Goal: Task Accomplishment & Management: Manage account settings

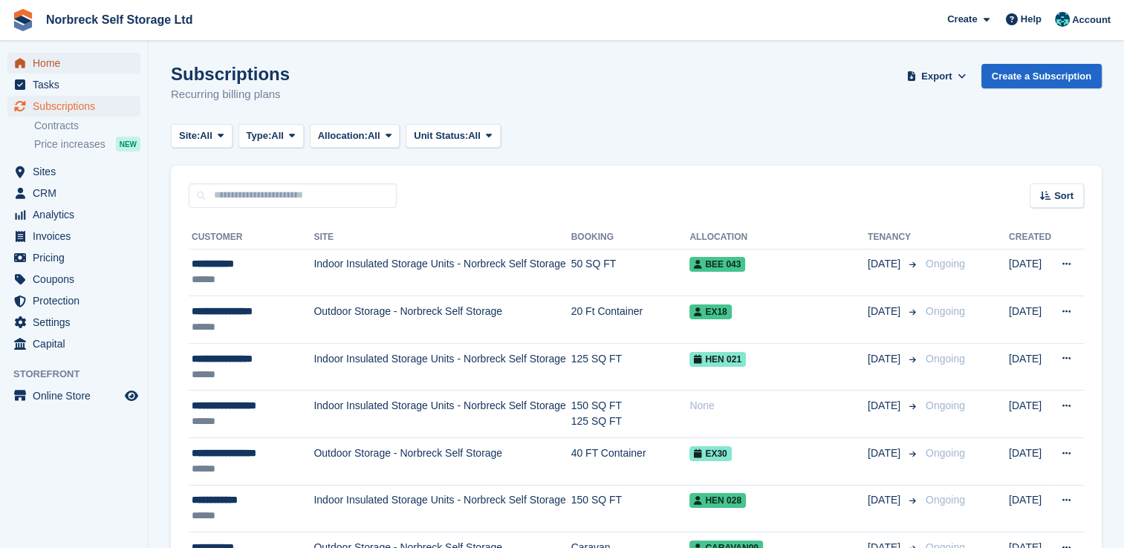
click at [59, 65] on span "Home" at bounding box center [77, 63] width 89 height 21
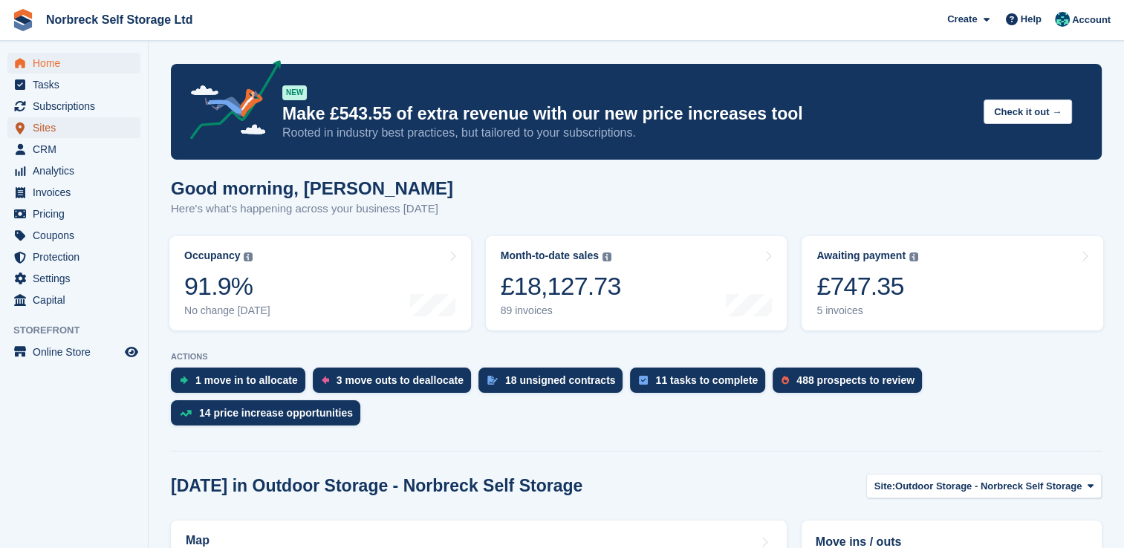
click at [74, 133] on span "Sites" at bounding box center [77, 127] width 89 height 21
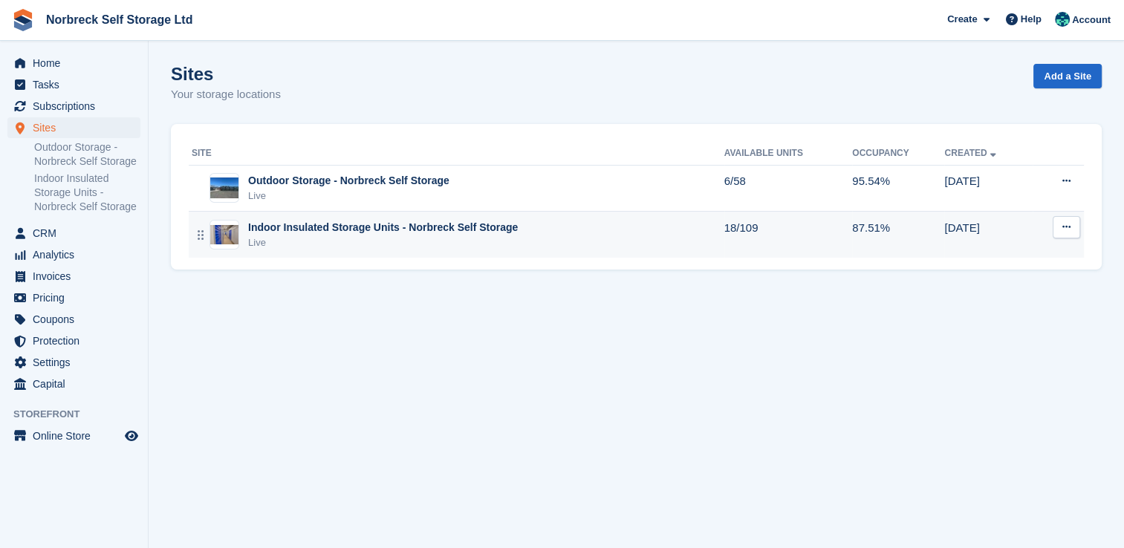
click at [323, 229] on div "Indoor Insulated Storage Units - Norbreck Self Storage" at bounding box center [383, 228] width 270 height 16
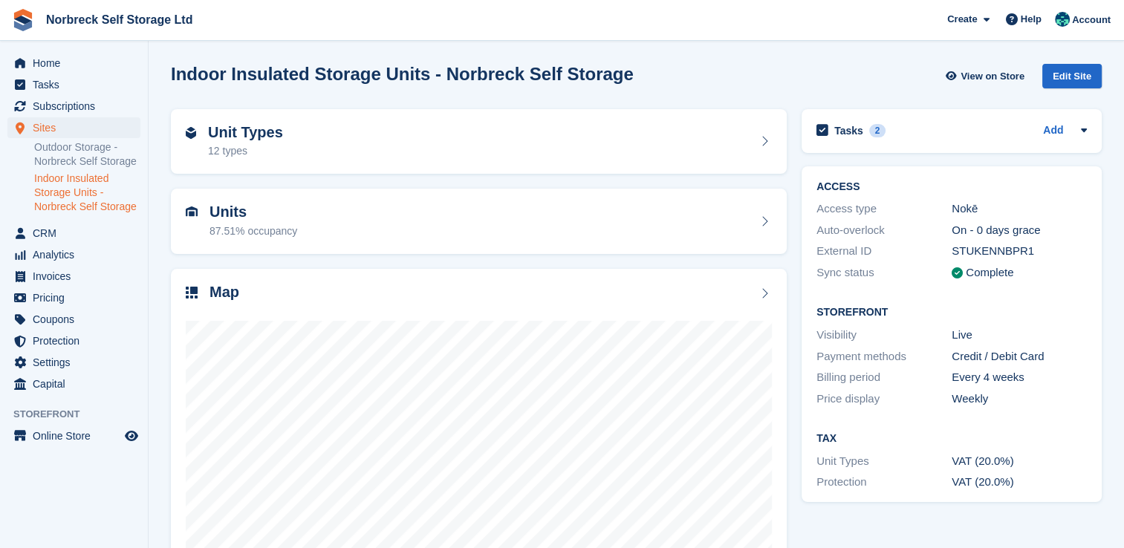
scroll to position [85, 0]
click at [74, 201] on link "Indoor Insulated Storage Units - Norbreck Self Storage" at bounding box center [87, 193] width 106 height 42
click at [80, 156] on link "Outdoor Storage - Norbreck Self Storage" at bounding box center [87, 154] width 106 height 28
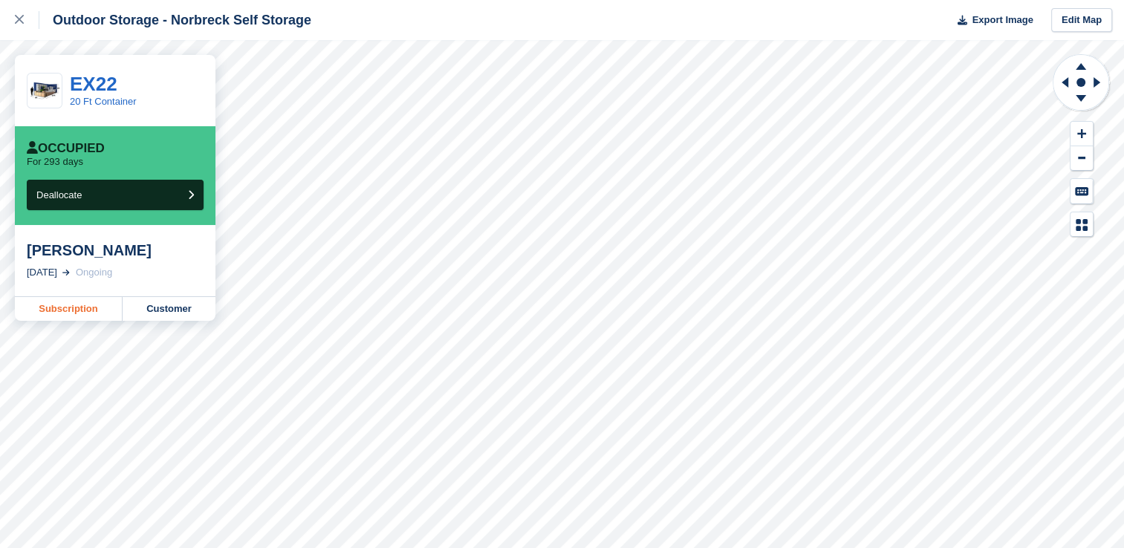
click at [77, 313] on link "Subscription" at bounding box center [69, 309] width 108 height 24
click at [69, 315] on link "Subscription" at bounding box center [69, 309] width 108 height 24
click at [75, 309] on link "Subscription" at bounding box center [69, 309] width 108 height 24
click at [71, 302] on link "Subscription" at bounding box center [69, 309] width 108 height 24
click at [99, 308] on link "Subscription" at bounding box center [69, 309] width 108 height 24
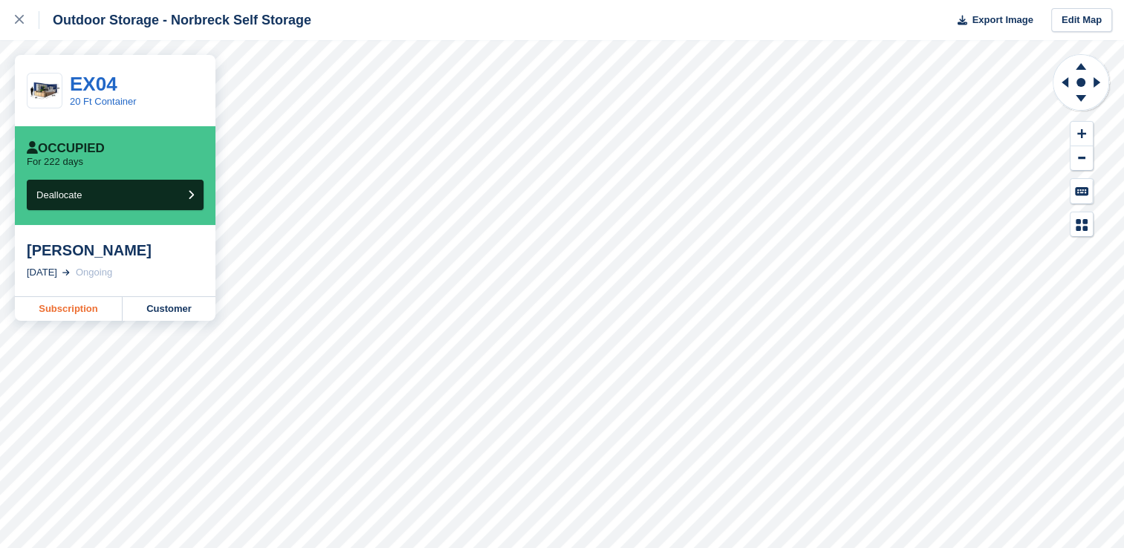
click at [45, 321] on link "Subscription" at bounding box center [69, 309] width 108 height 24
click at [62, 305] on link "Subscription" at bounding box center [69, 309] width 108 height 24
click at [86, 313] on link "Subscription" at bounding box center [69, 309] width 108 height 24
click at [59, 308] on link "Subscription" at bounding box center [69, 309] width 108 height 24
click at [68, 317] on link "Subscription" at bounding box center [69, 309] width 108 height 24
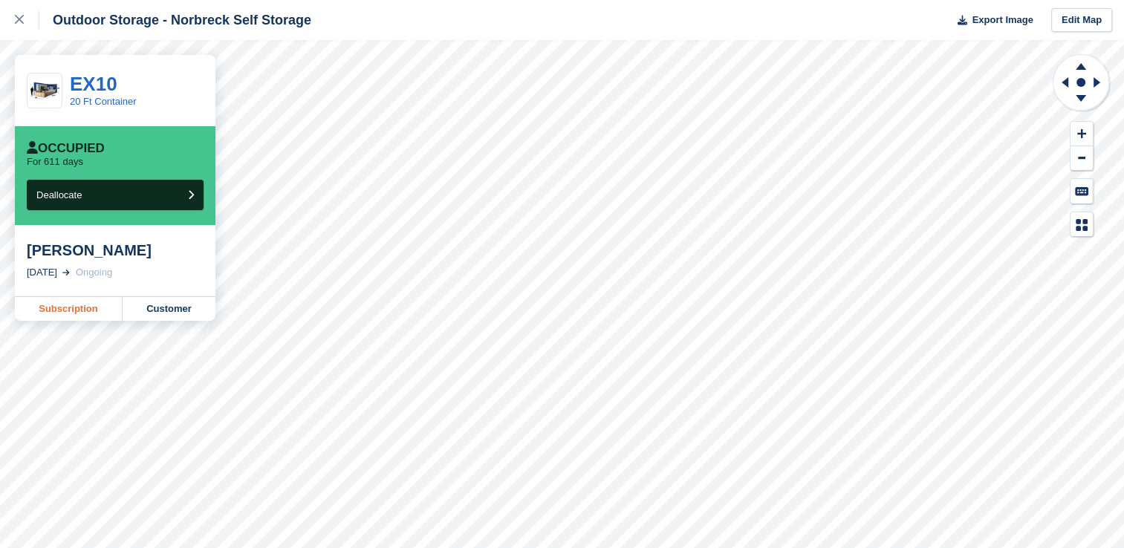
click at [96, 308] on link "Subscription" at bounding box center [69, 309] width 108 height 24
click at [78, 308] on link "Subscription" at bounding box center [69, 309] width 108 height 24
click at [71, 314] on link "Subscription" at bounding box center [69, 309] width 108 height 24
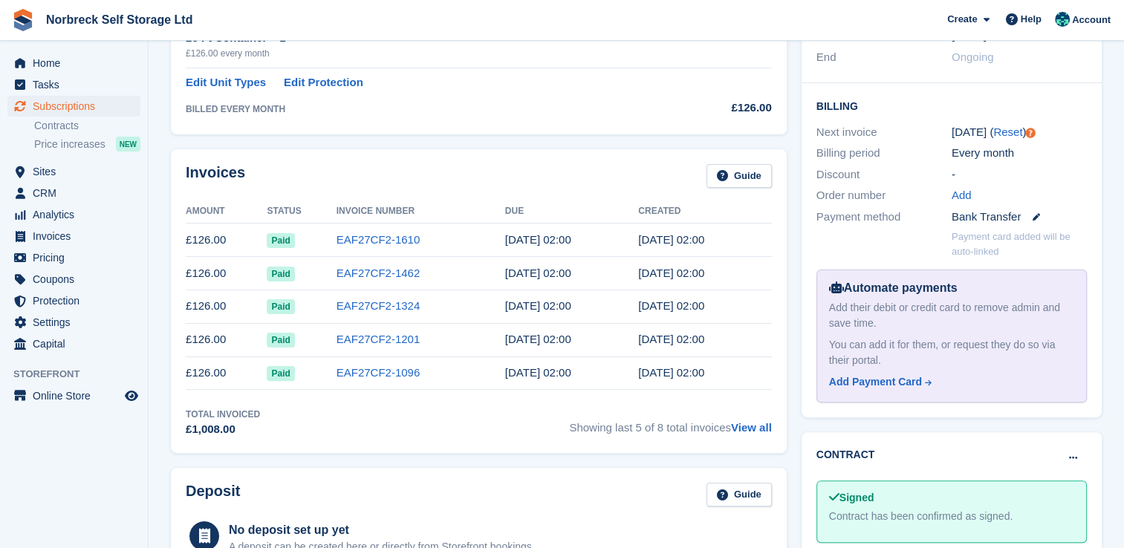
scroll to position [282, 0]
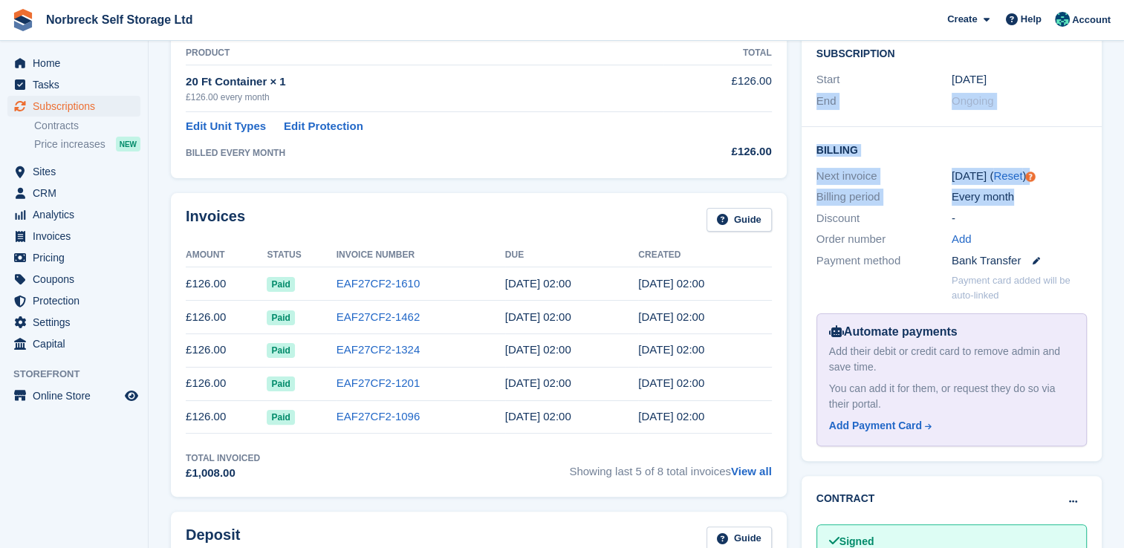
drag, startPoint x: 1123, startPoint y: 194, endPoint x: 1128, endPoint y: 76, distance: 118.2
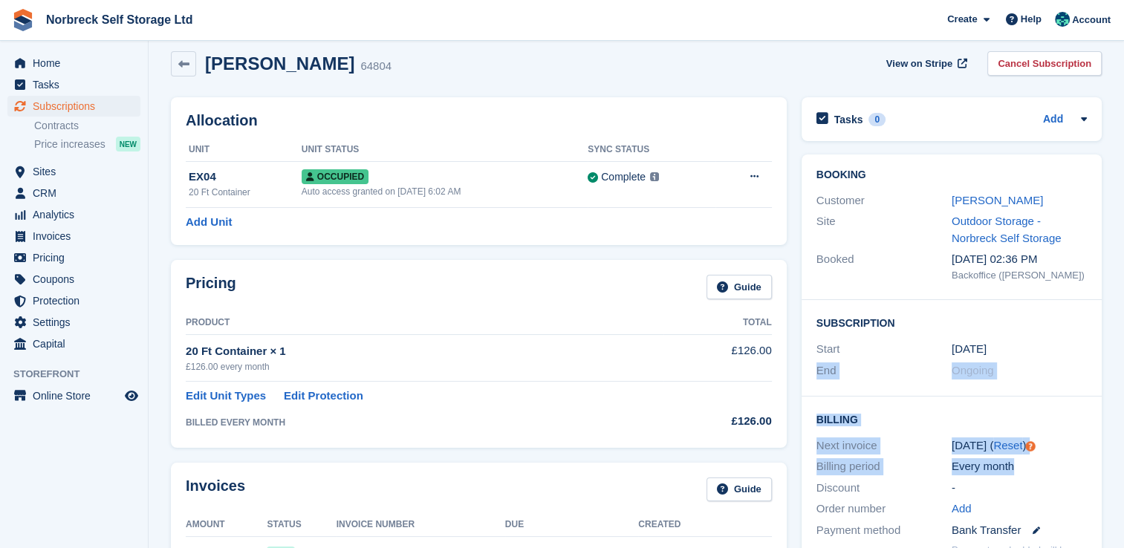
scroll to position [0, 0]
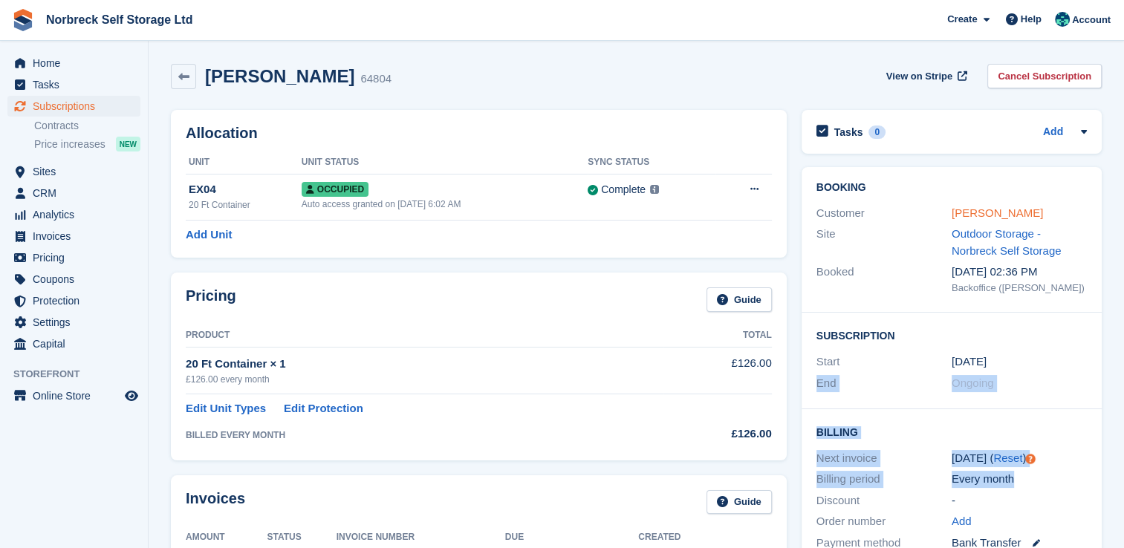
click at [998, 216] on link "Steve Wheeler" at bounding box center [997, 213] width 91 height 13
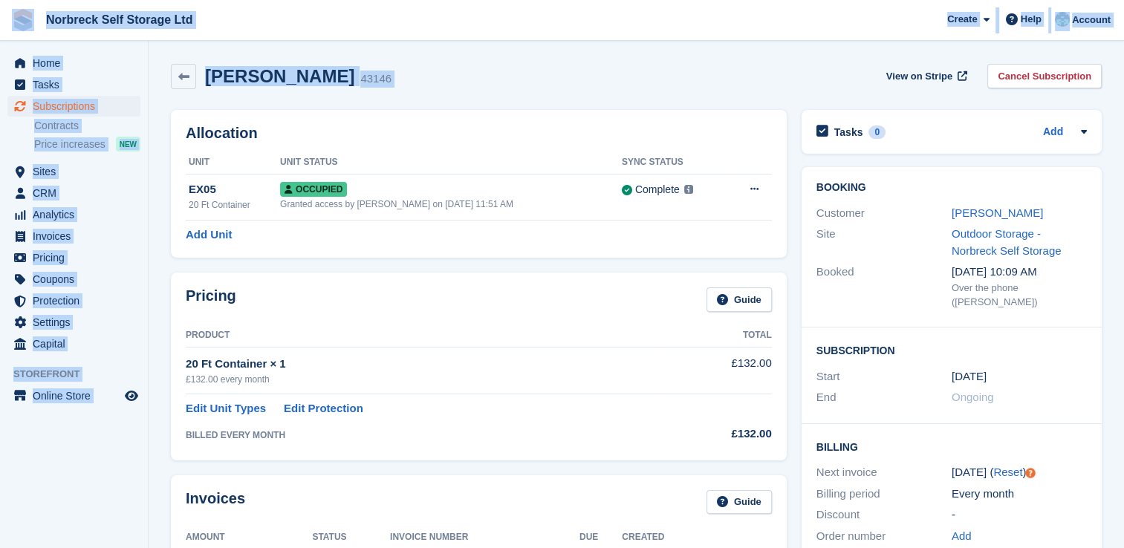
drag, startPoint x: 10, startPoint y: 1, endPoint x: 759, endPoint y: -37, distance: 749.8
click at [759, 0] on html "Norbreck Self Storage Ltd Create Subscription Invoice Contact Deal Discount Pag…" at bounding box center [562, 274] width 1124 height 548
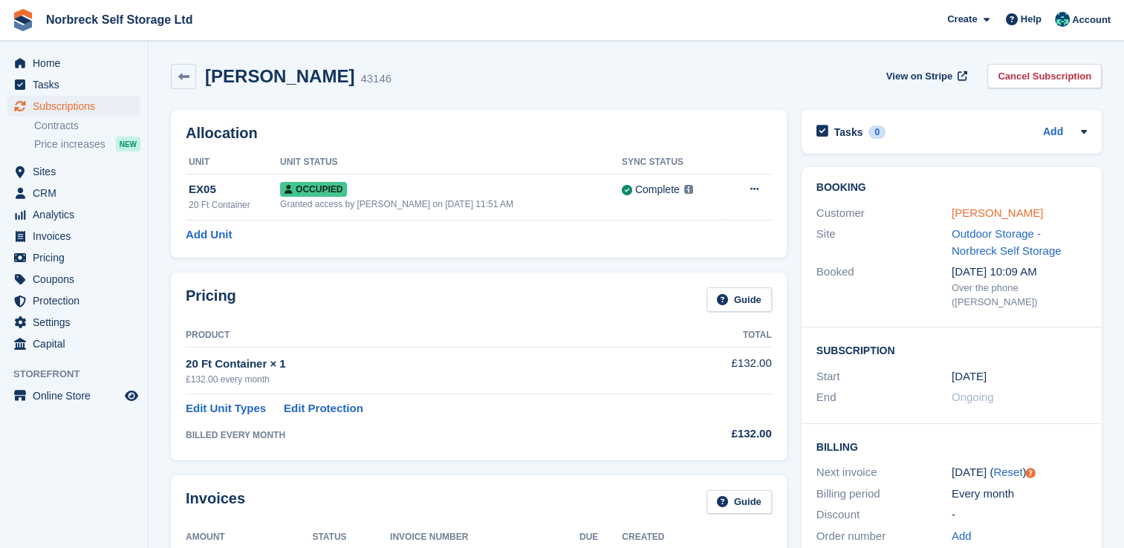
click at [1017, 215] on link "[PERSON_NAME]" at bounding box center [997, 213] width 91 height 13
